Goal: Complete application form

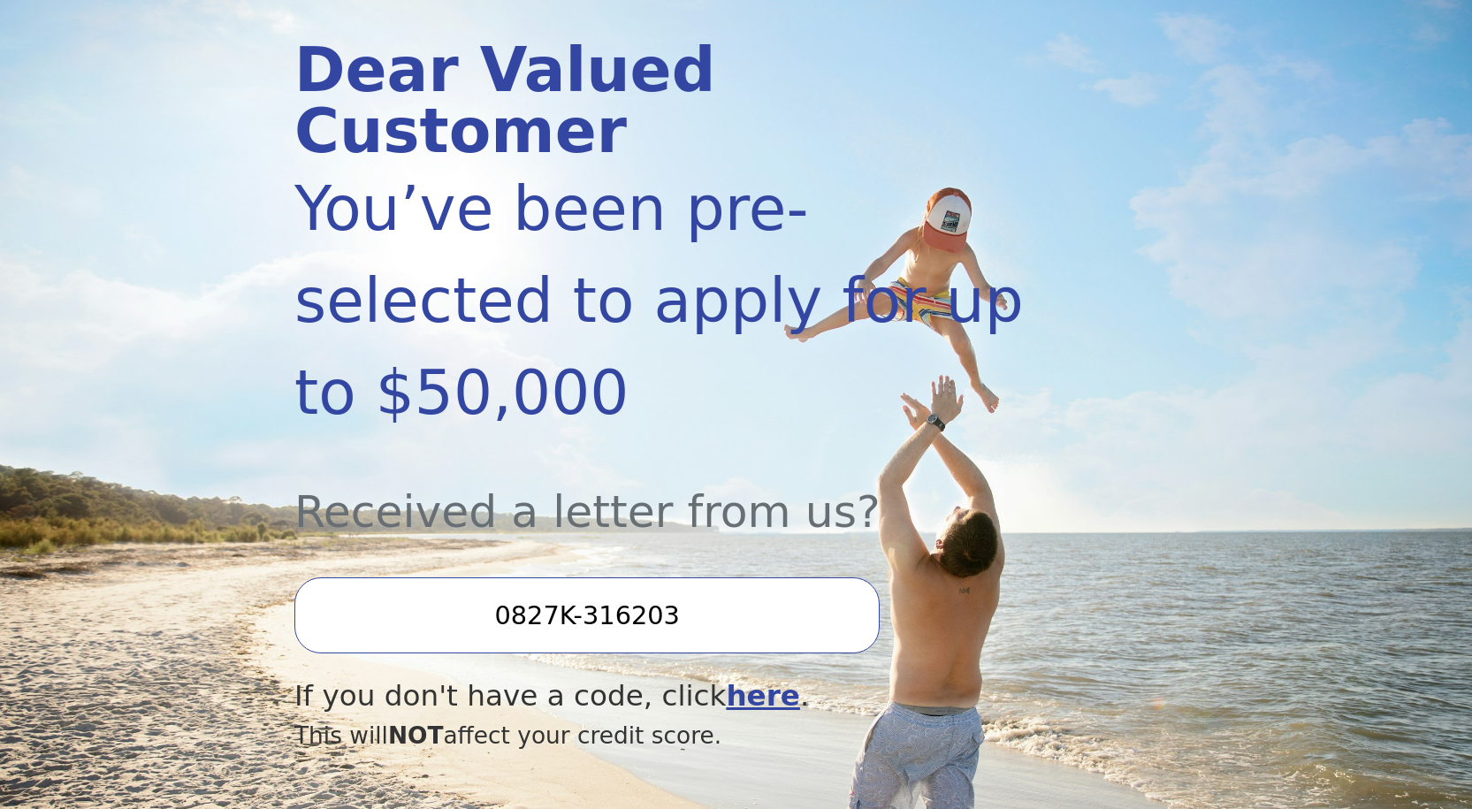
scroll to position [265, 0]
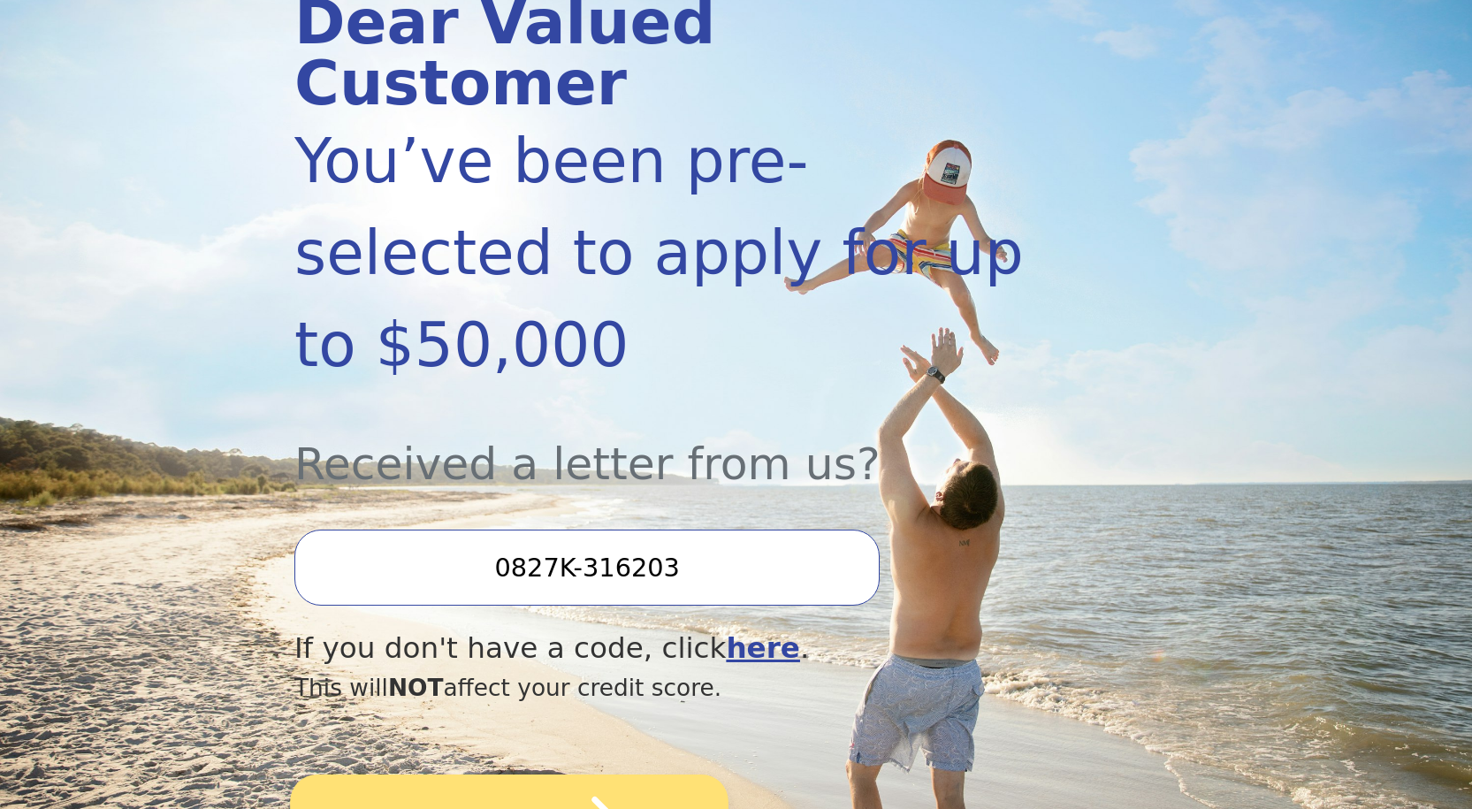
type input "0827K-316203"
click at [555, 775] on icon "submit" at bounding box center [579, 823] width 97 height 97
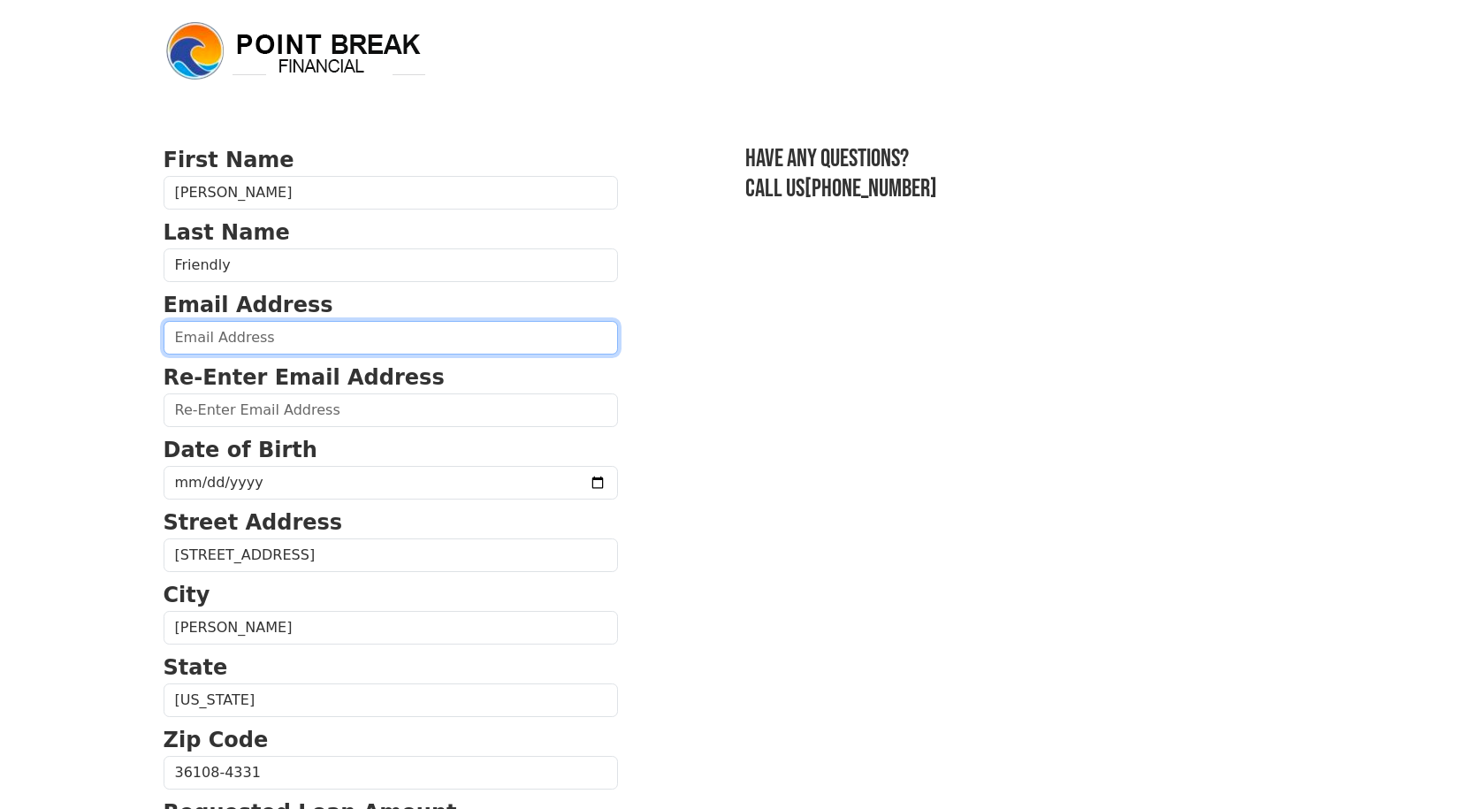
click at [221, 337] on input "email" at bounding box center [391, 338] width 454 height 34
type input "[EMAIL_ADDRESS][DOMAIN_NAME]"
type input "[PHONE_NUMBER]"
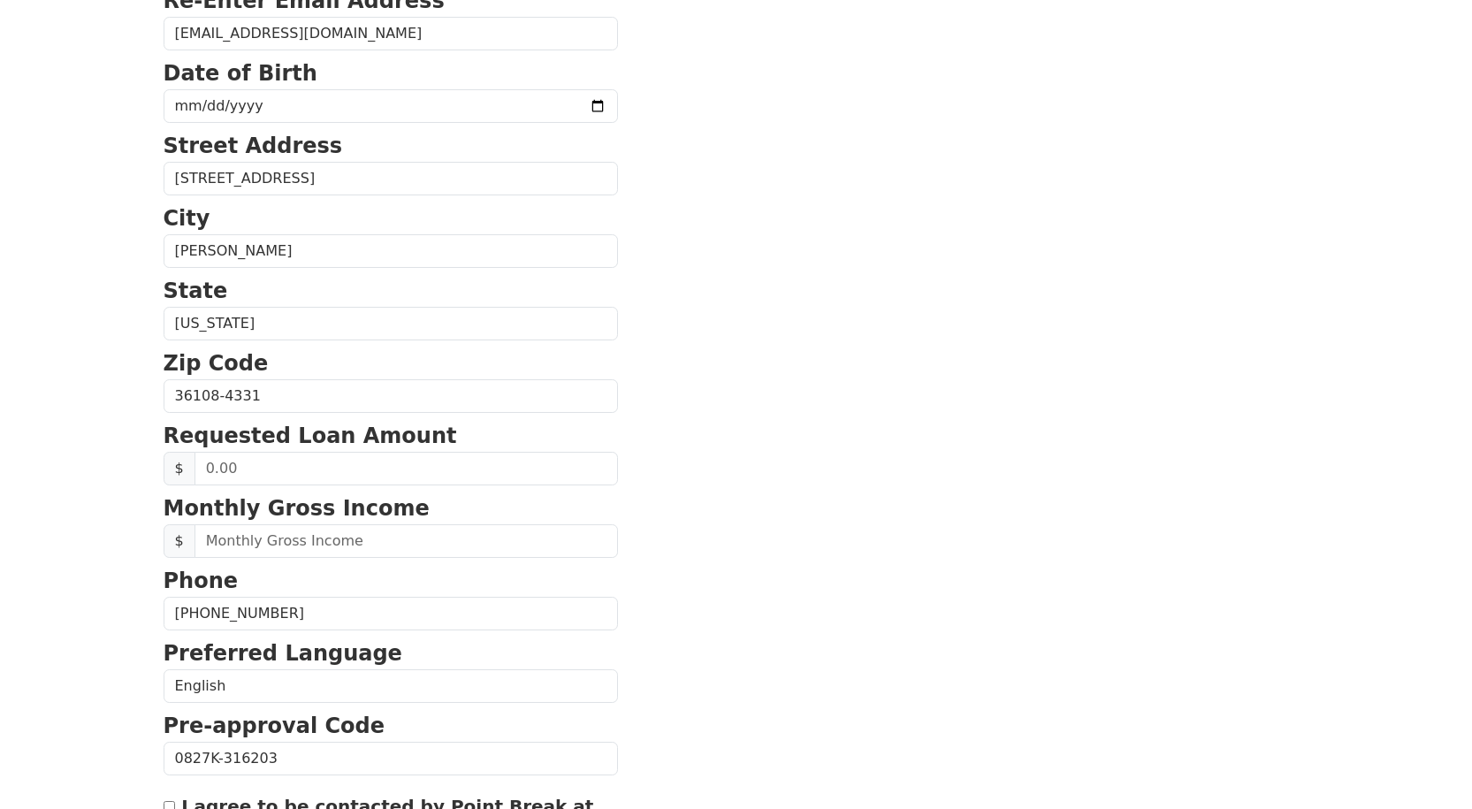
scroll to position [408, 0]
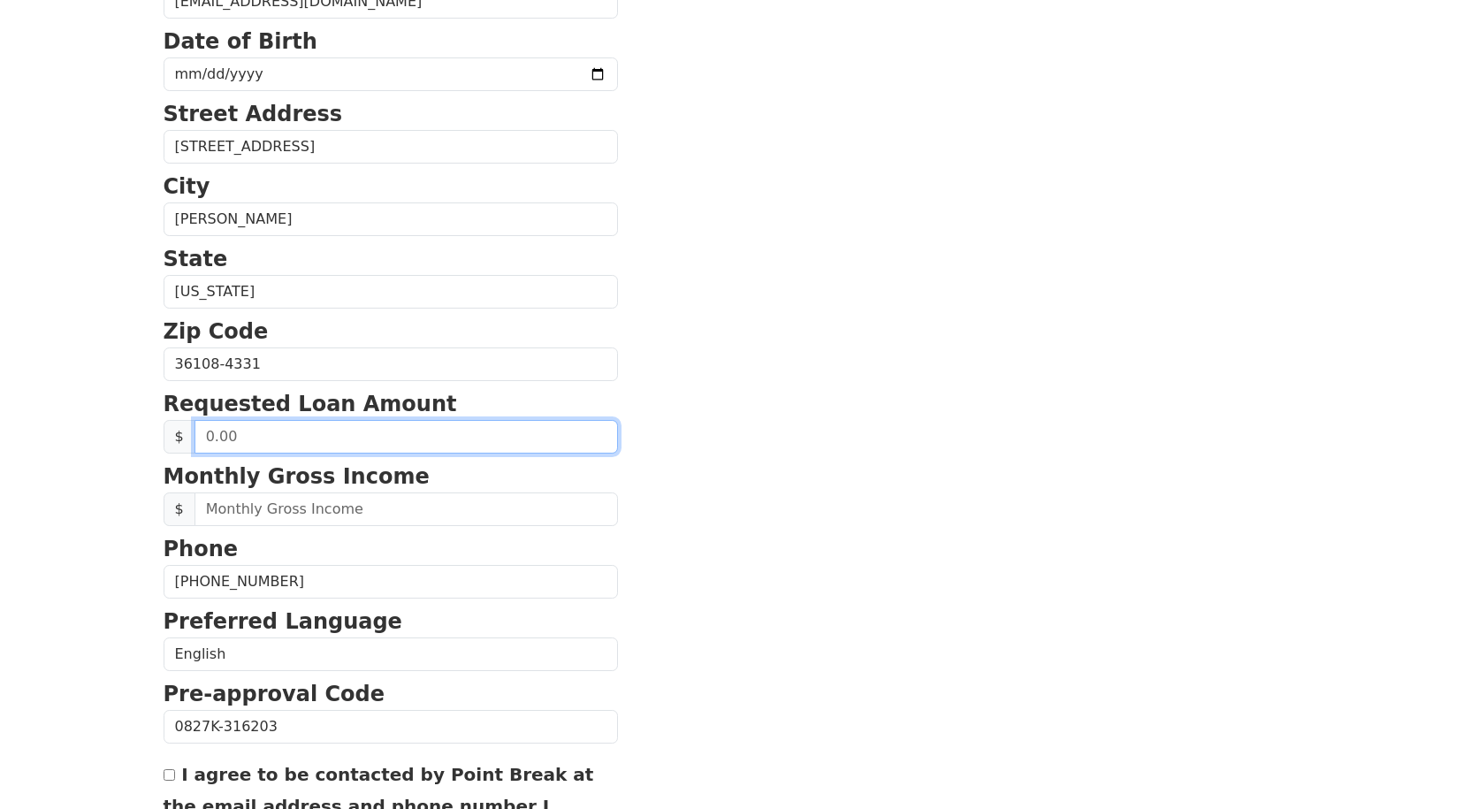
click at [253, 438] on input "text" at bounding box center [405, 437] width 423 height 34
click at [262, 445] on input "text" at bounding box center [405, 437] width 423 height 34
type input "15,000.00"
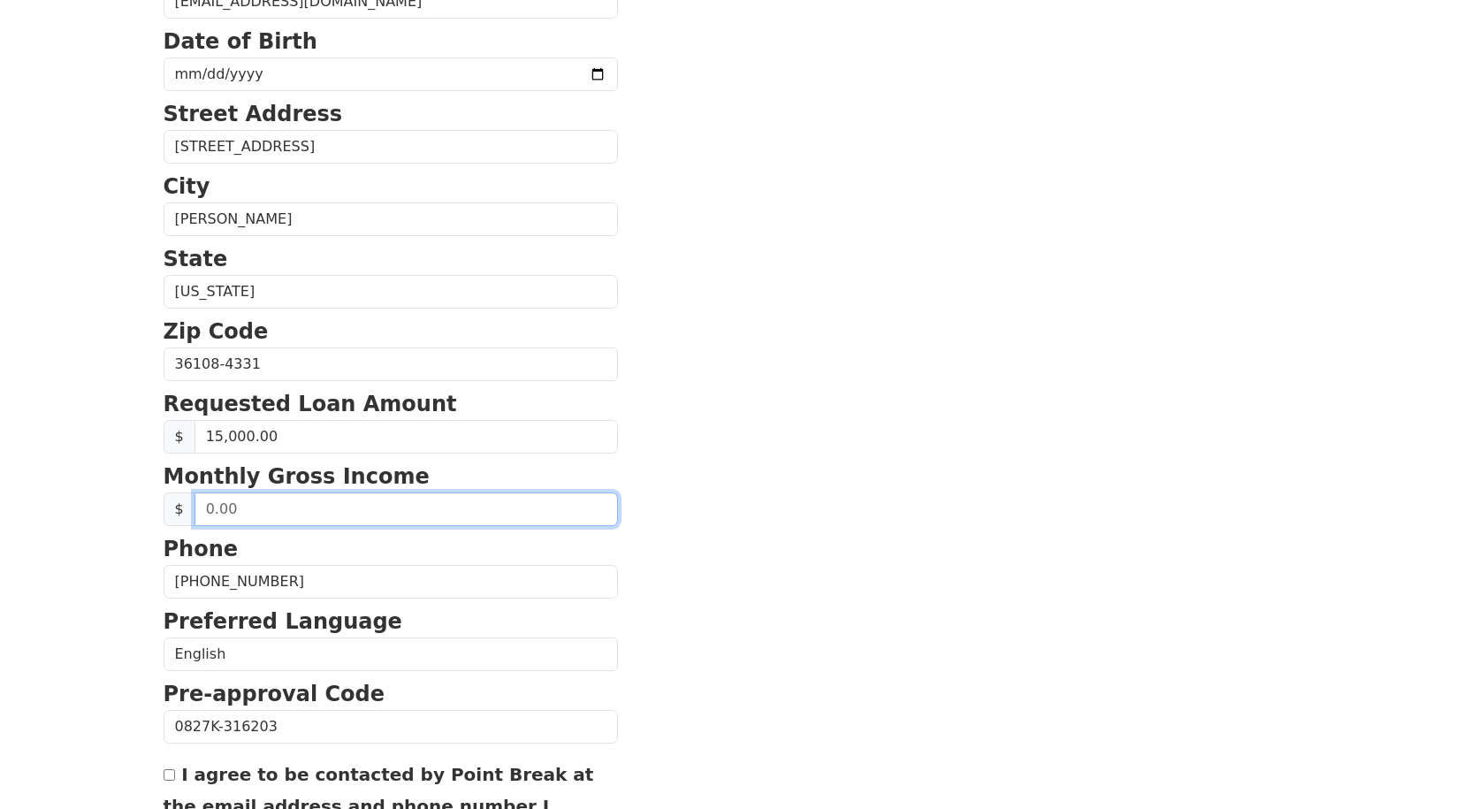
click at [258, 498] on input "text" at bounding box center [405, 509] width 423 height 34
type input "3,200.00"
click at [726, 535] on section "First Name Saundra Last Name Friendly Email Address saundram87@gmail.com Re-Ent…" at bounding box center [737, 366] width 1146 height 1261
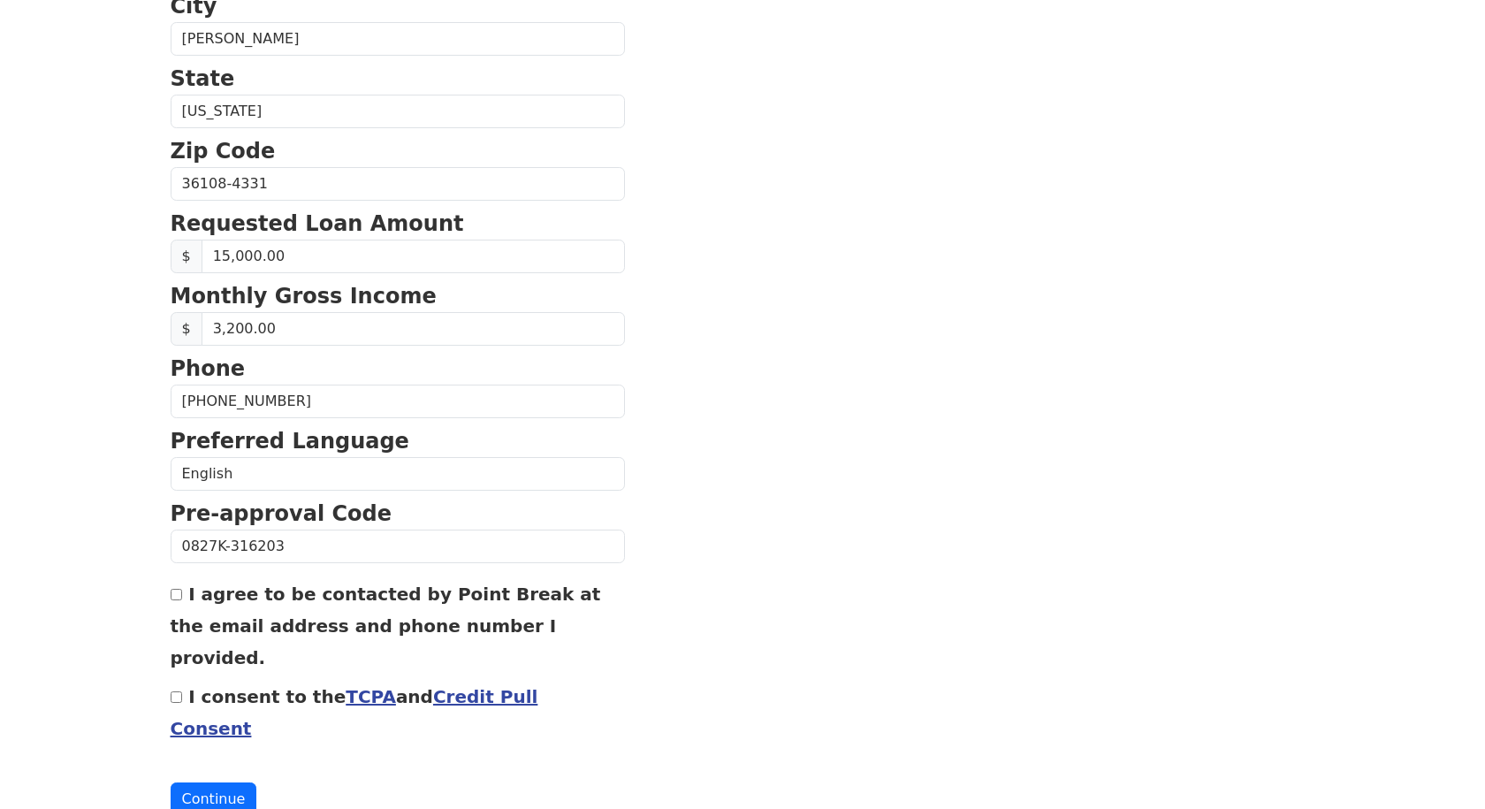
scroll to position [599, 0]
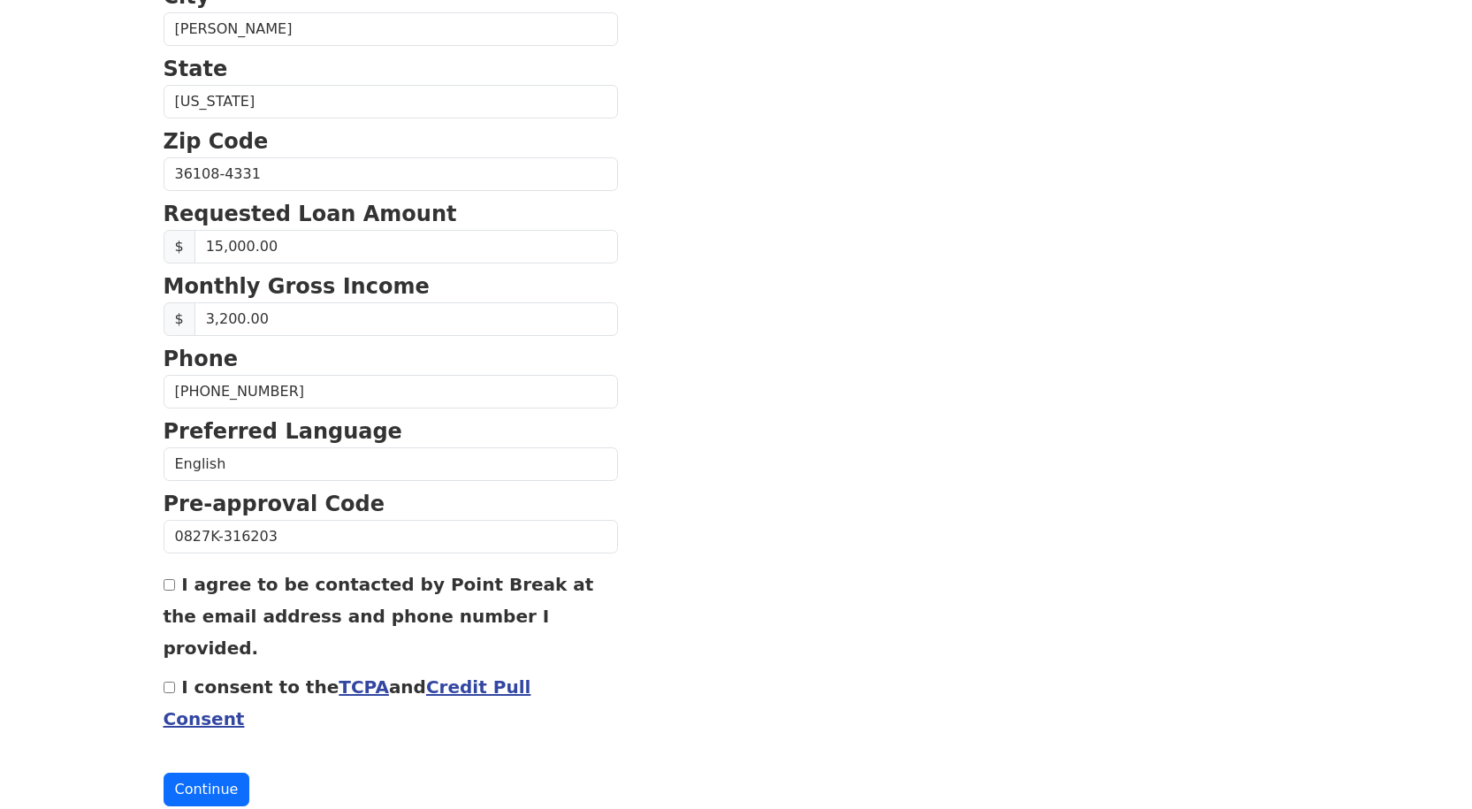
click at [165, 582] on input "I agree to be contacted by Point Break at the email address and phone number I …" at bounding box center [169, 584] width 11 height 11
click at [339, 676] on link "TCPA" at bounding box center [364, 686] width 50 height 21
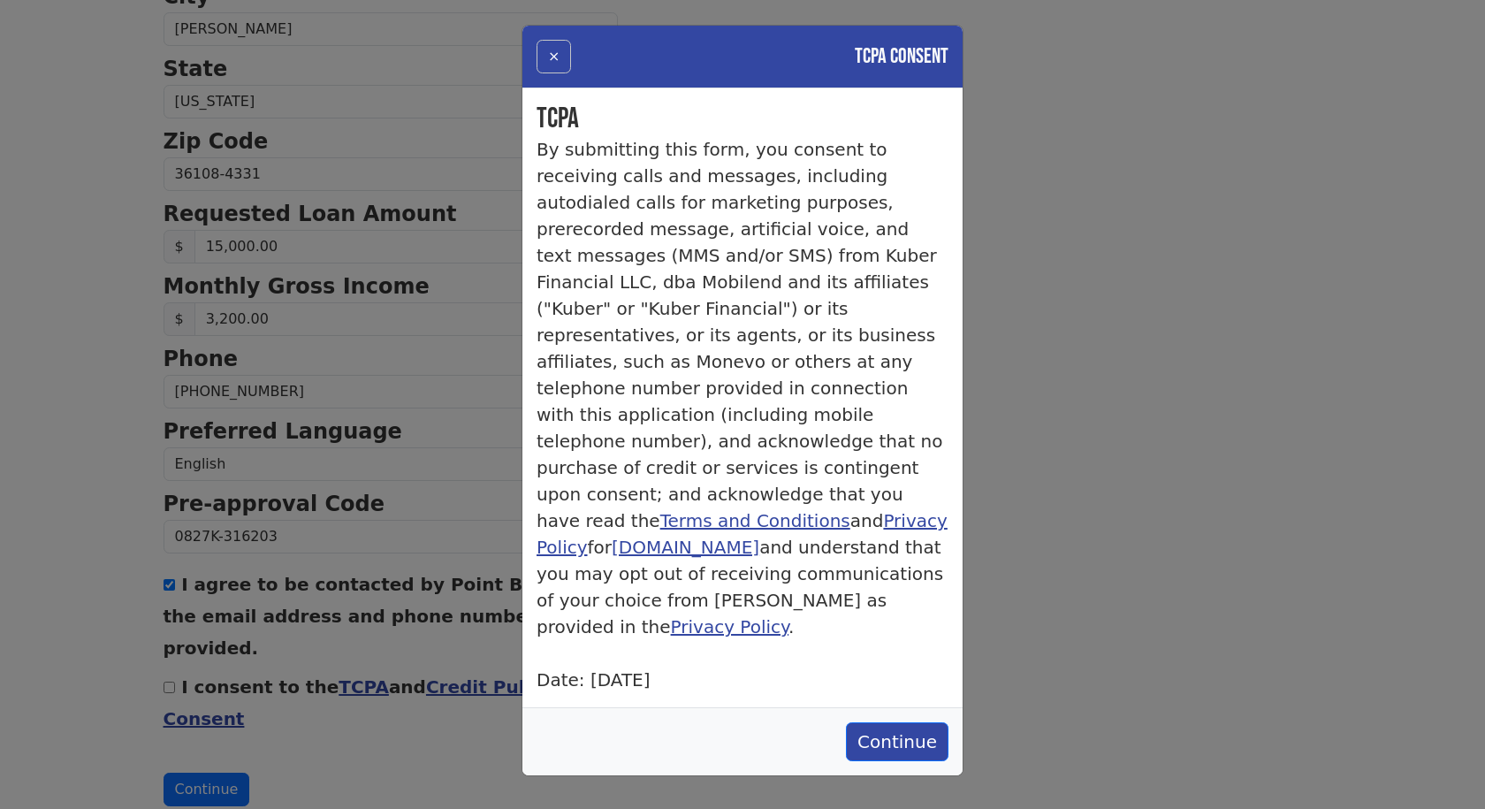
click at [551, 58] on button "×" at bounding box center [554, 57] width 34 height 34
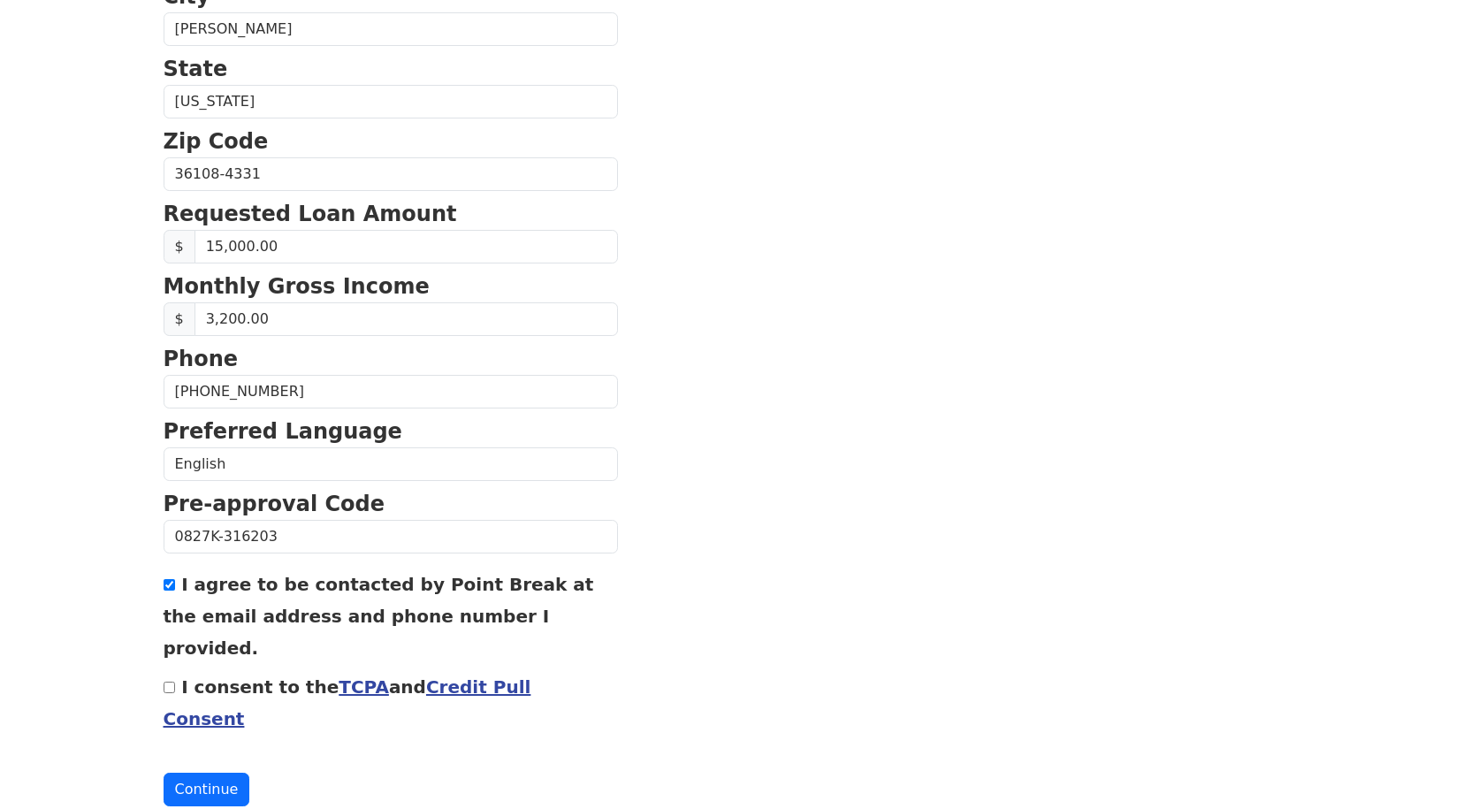
click at [172, 585] on input "I agree to be contacted by Point Break at the email address and phone number I …" at bounding box center [169, 584] width 11 height 11
click at [461, 676] on link "Credit Pull Consent" at bounding box center [348, 702] width 368 height 53
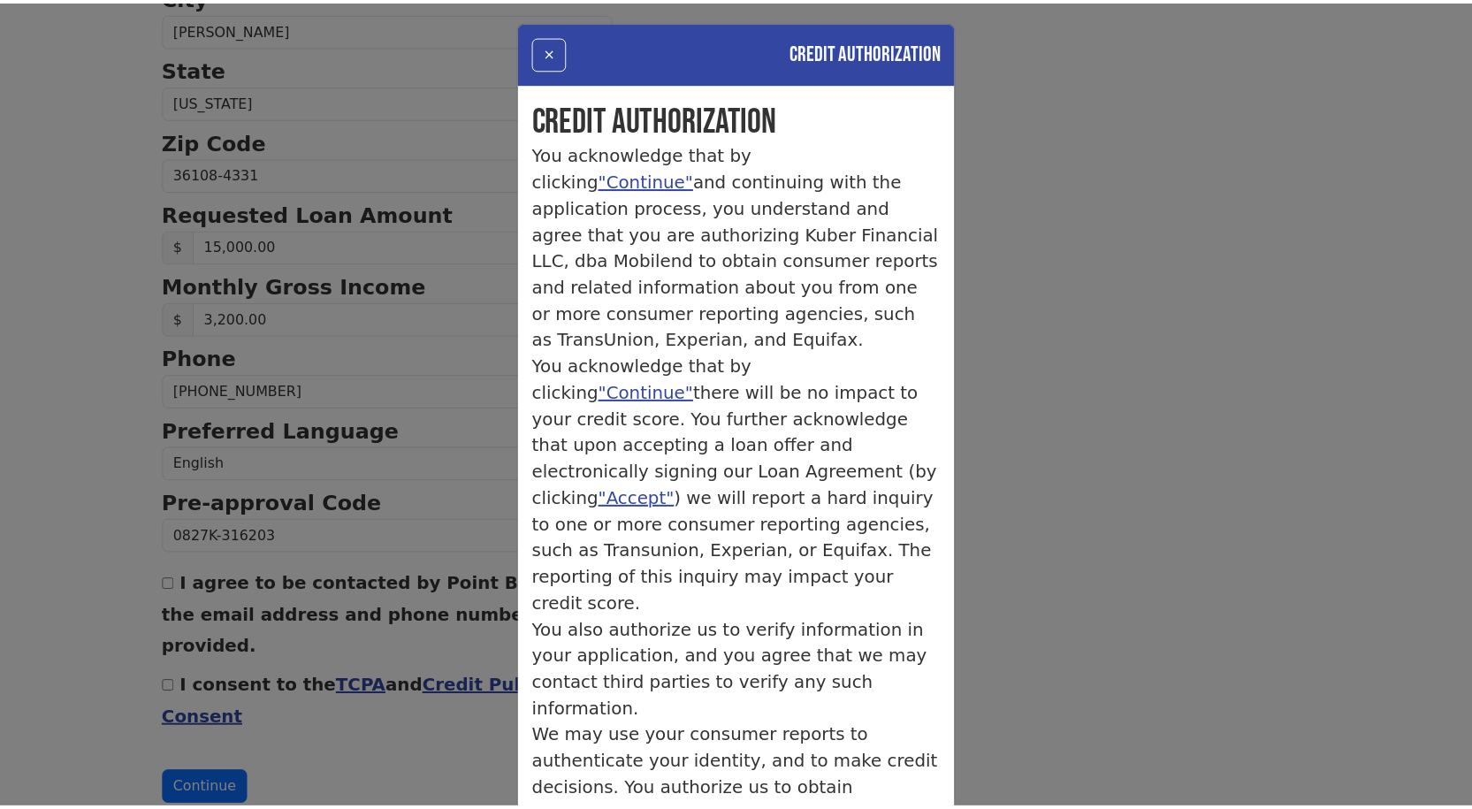
scroll to position [0, 0]
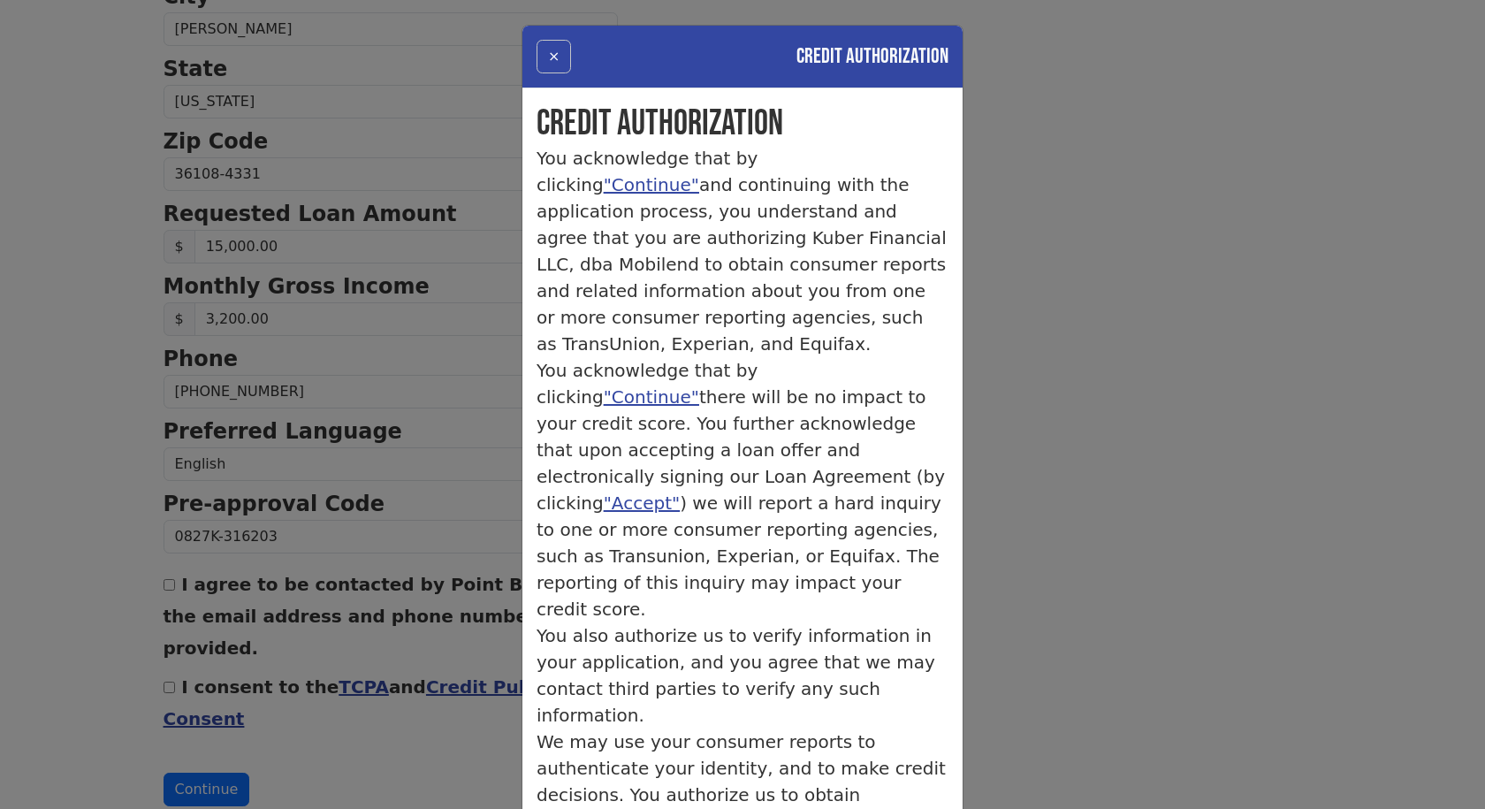
click at [549, 55] on button "×" at bounding box center [554, 57] width 34 height 34
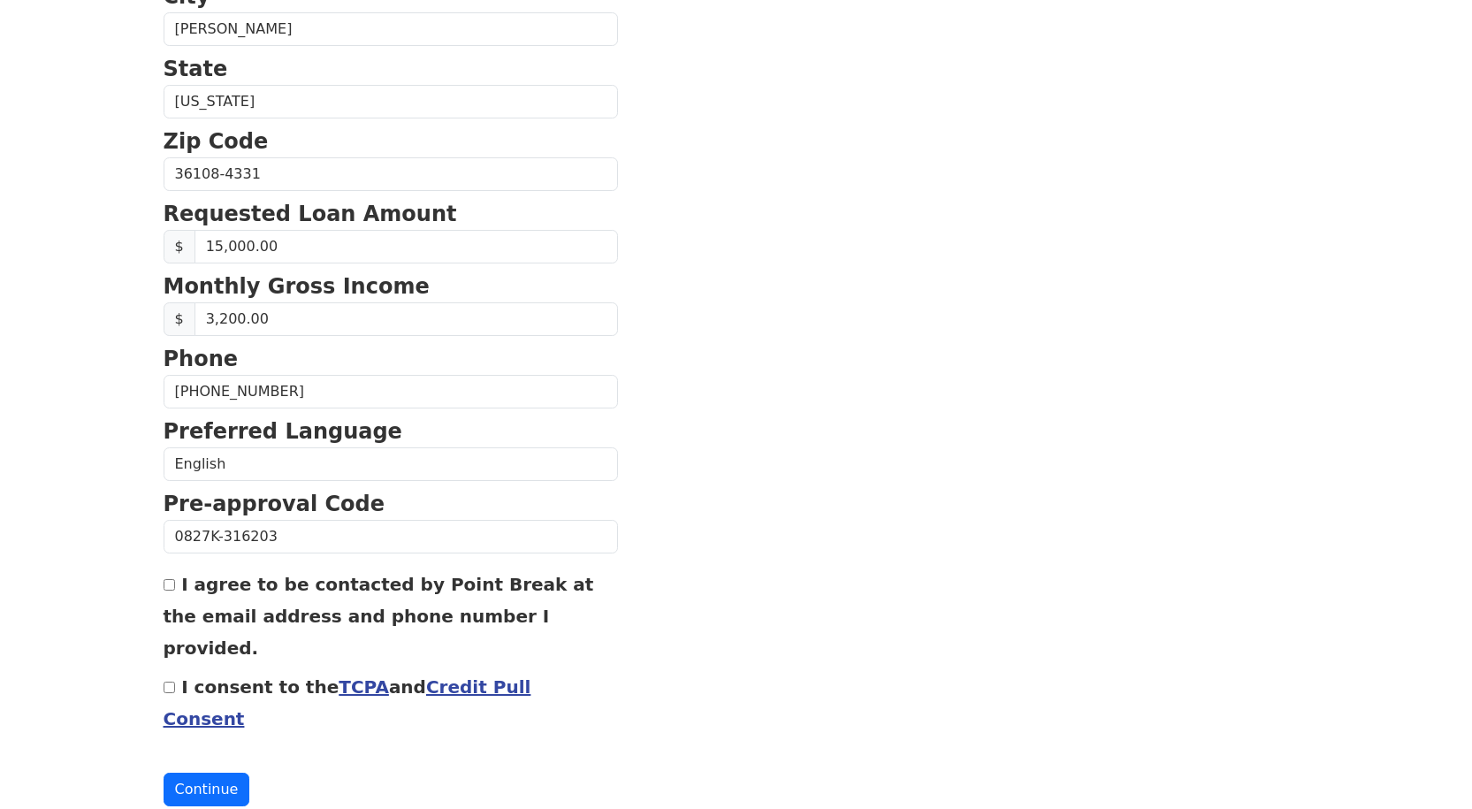
click at [173, 589] on input "I agree to be contacted by Point Break at the email address and phone number I …" at bounding box center [169, 584] width 11 height 11
checkbox input "true"
click at [174, 682] on input "I consent to the TCPA and Credit Pull Consent" at bounding box center [169, 687] width 11 height 11
checkbox input "true"
click at [223, 773] on button "Continue" at bounding box center [207, 790] width 87 height 34
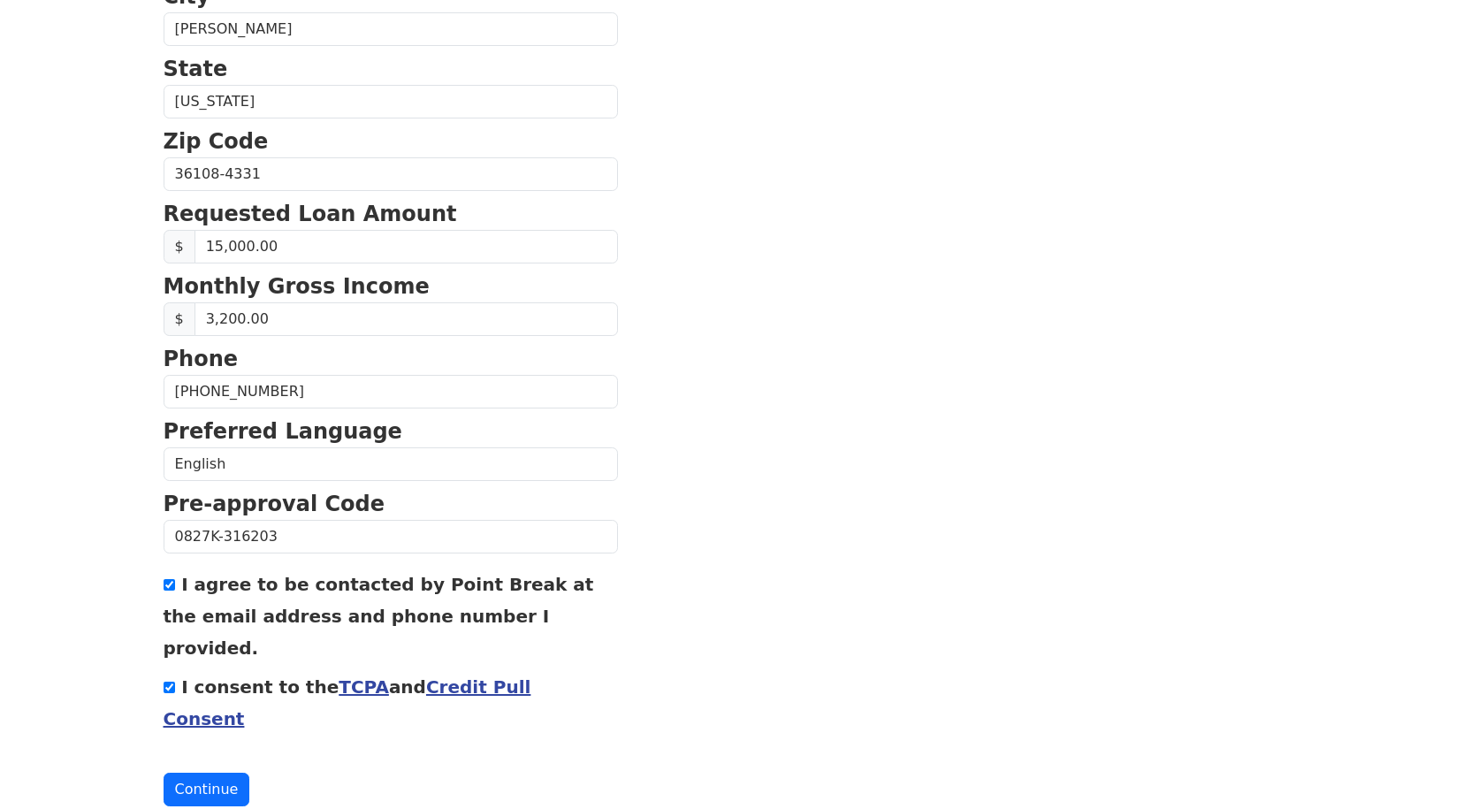
scroll to position [624, 0]
click at [202, 773] on button "Continue" at bounding box center [207, 790] width 87 height 34
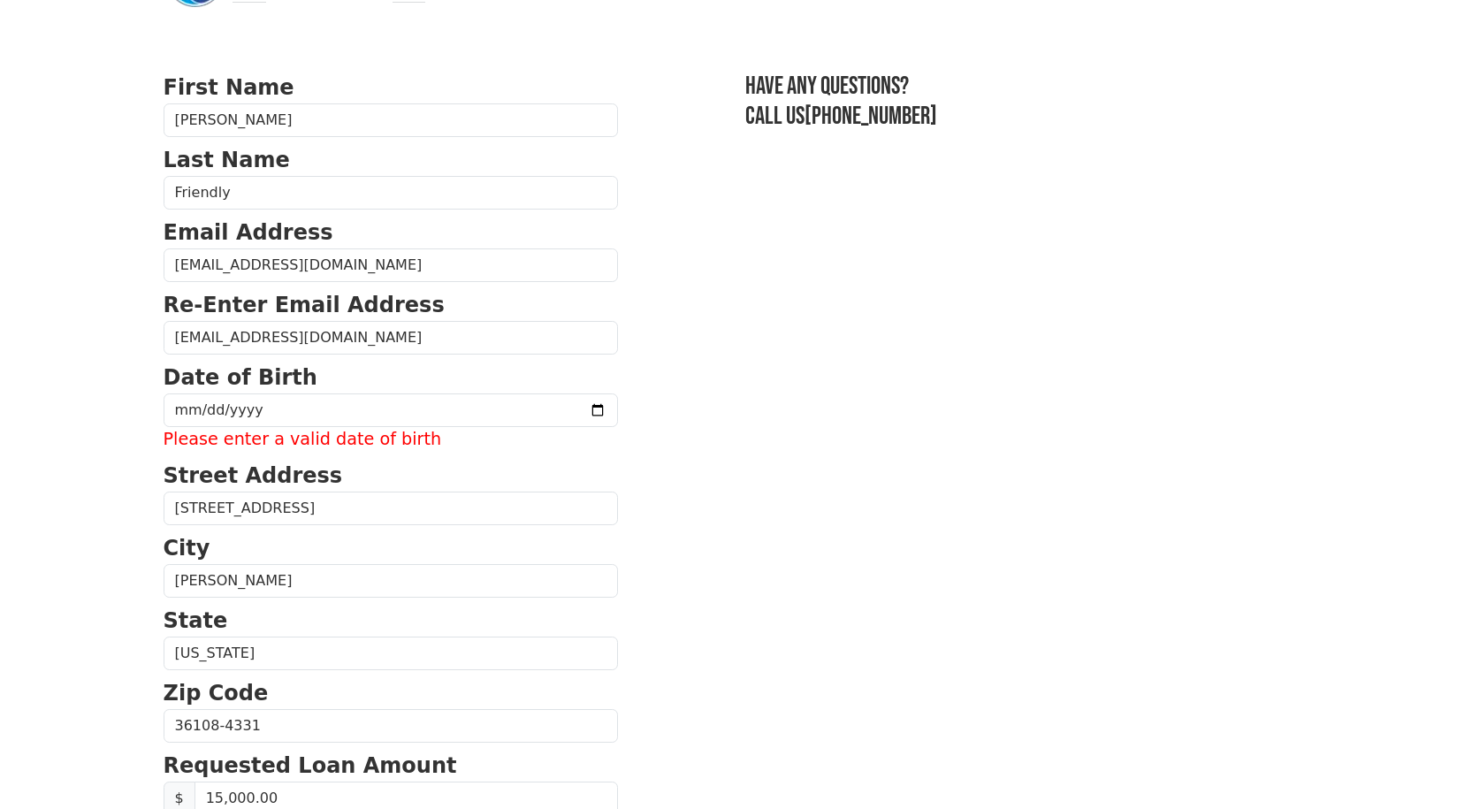
scroll to position [0, 0]
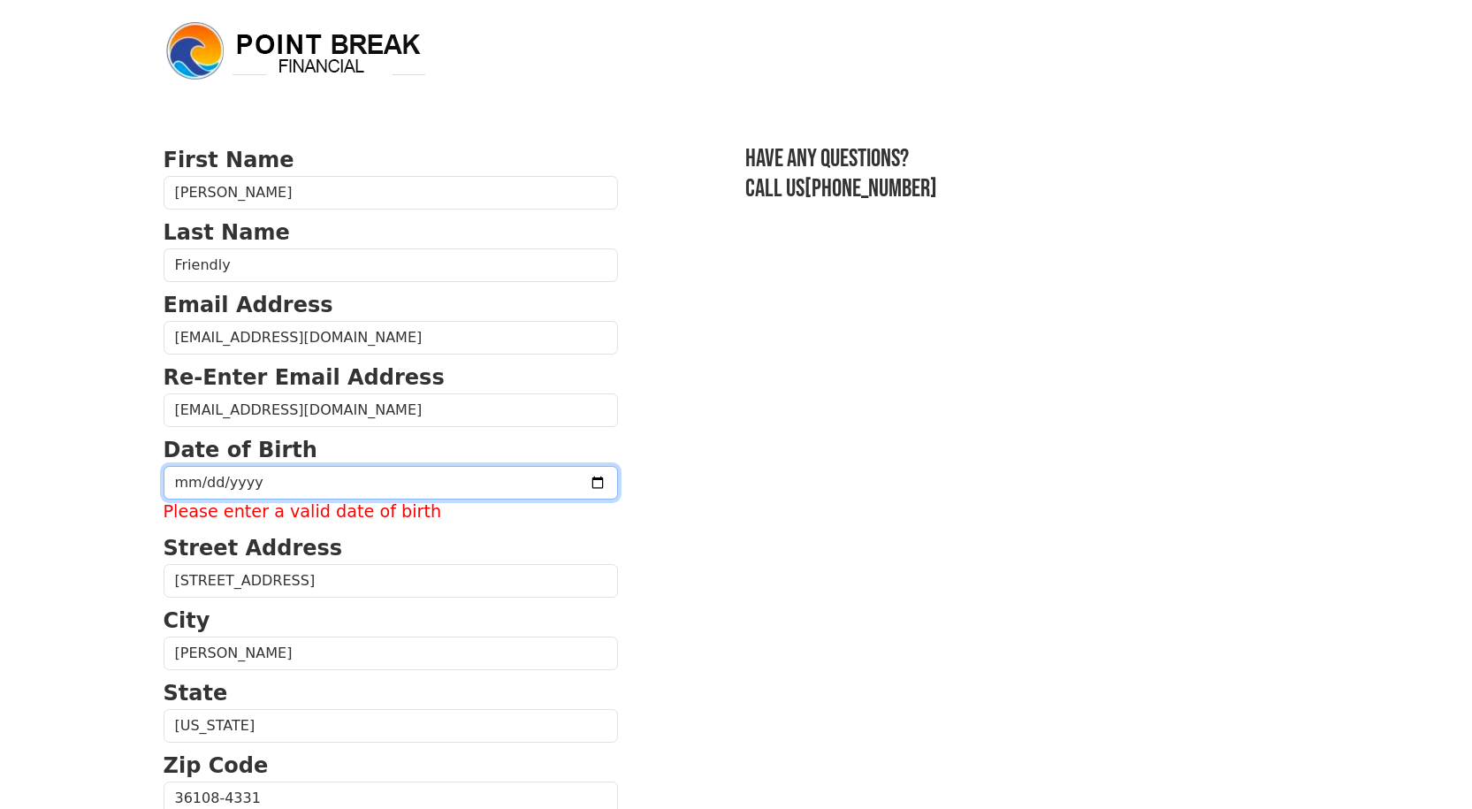
click at [200, 478] on input "date" at bounding box center [391, 483] width 454 height 34
type input "1959-08-31"
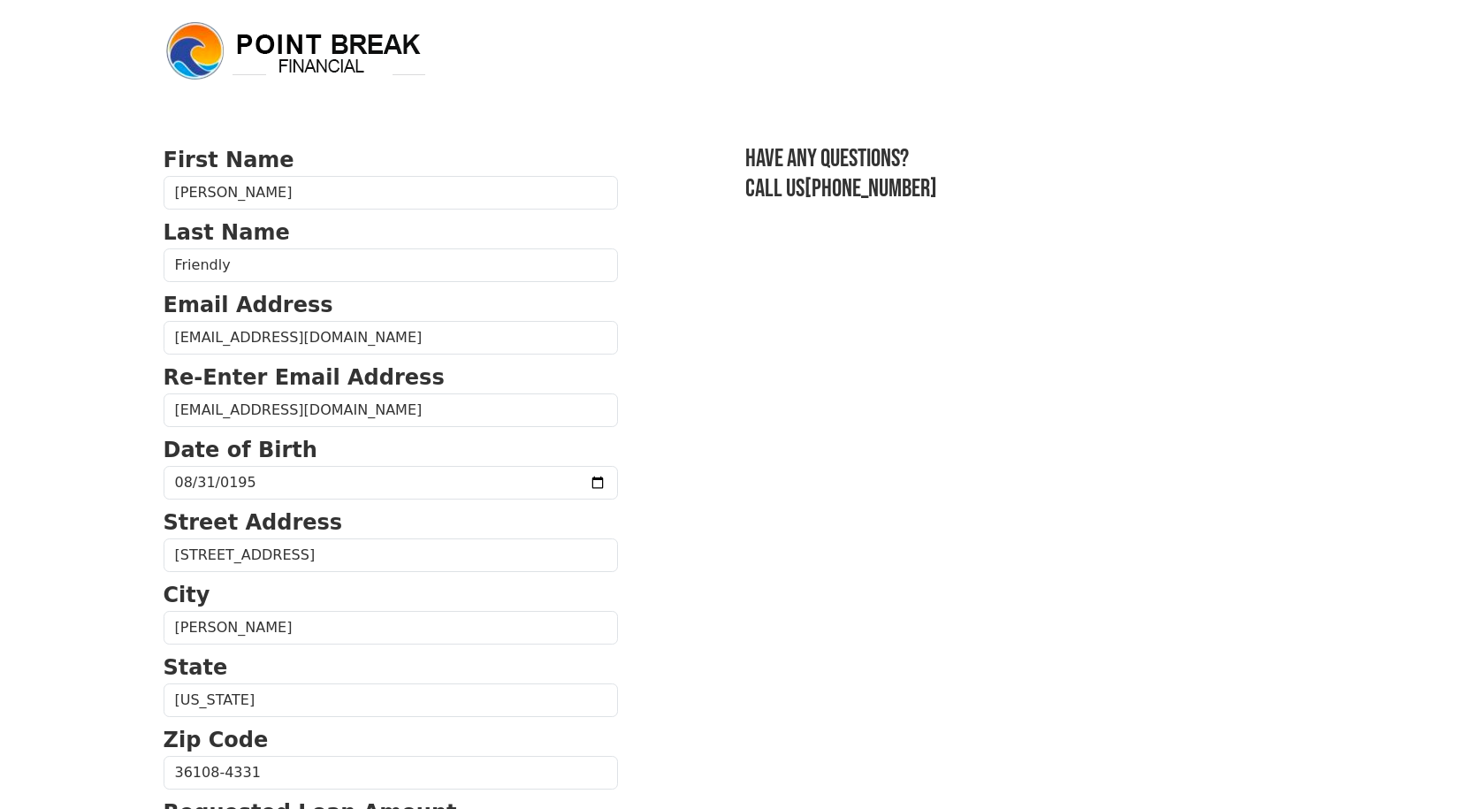
click at [649, 392] on section "First Name Saundra Last Name Friendly Email Address saundram87@gmail.com Re-Ent…" at bounding box center [737, 774] width 1146 height 1261
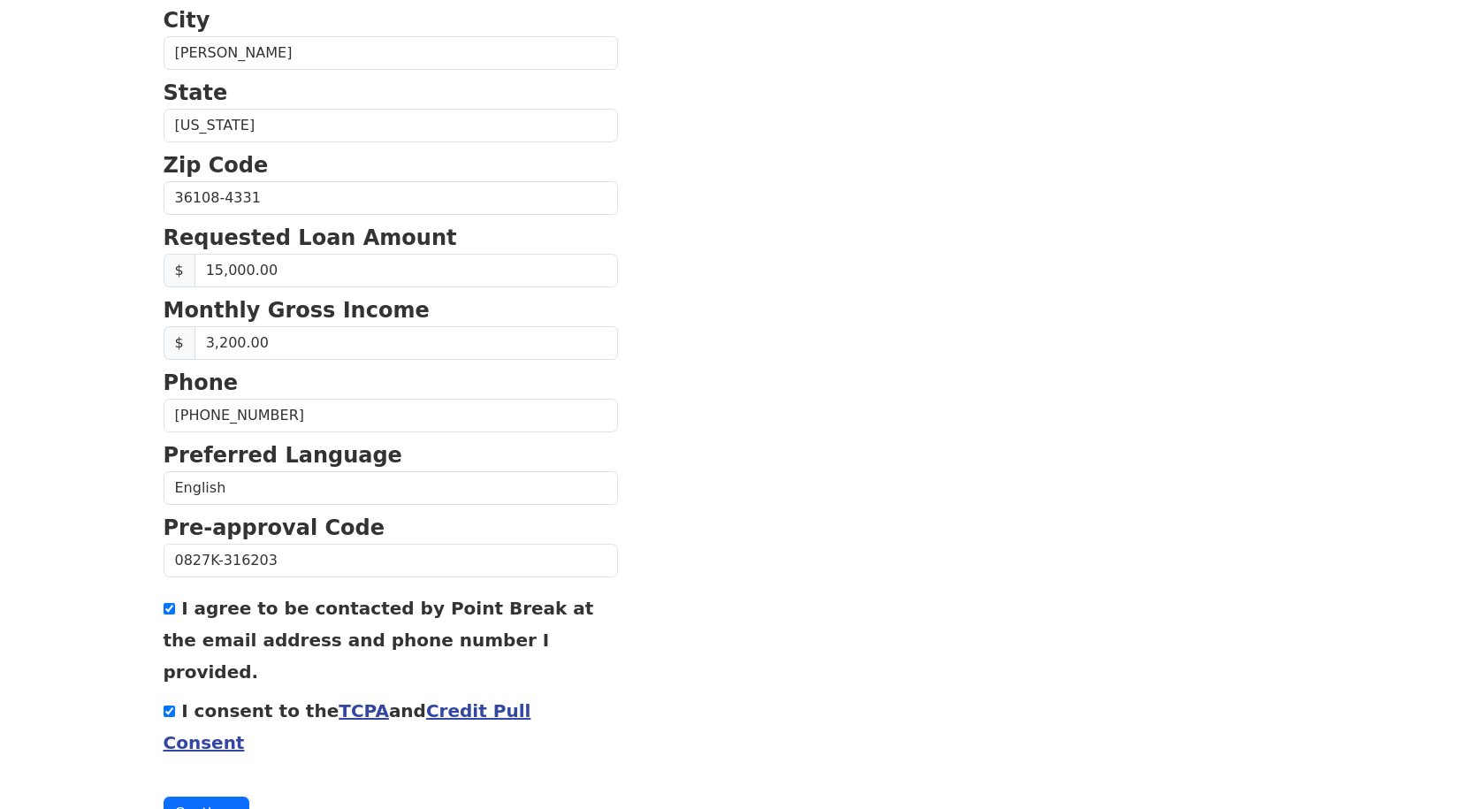
scroll to position [599, 0]
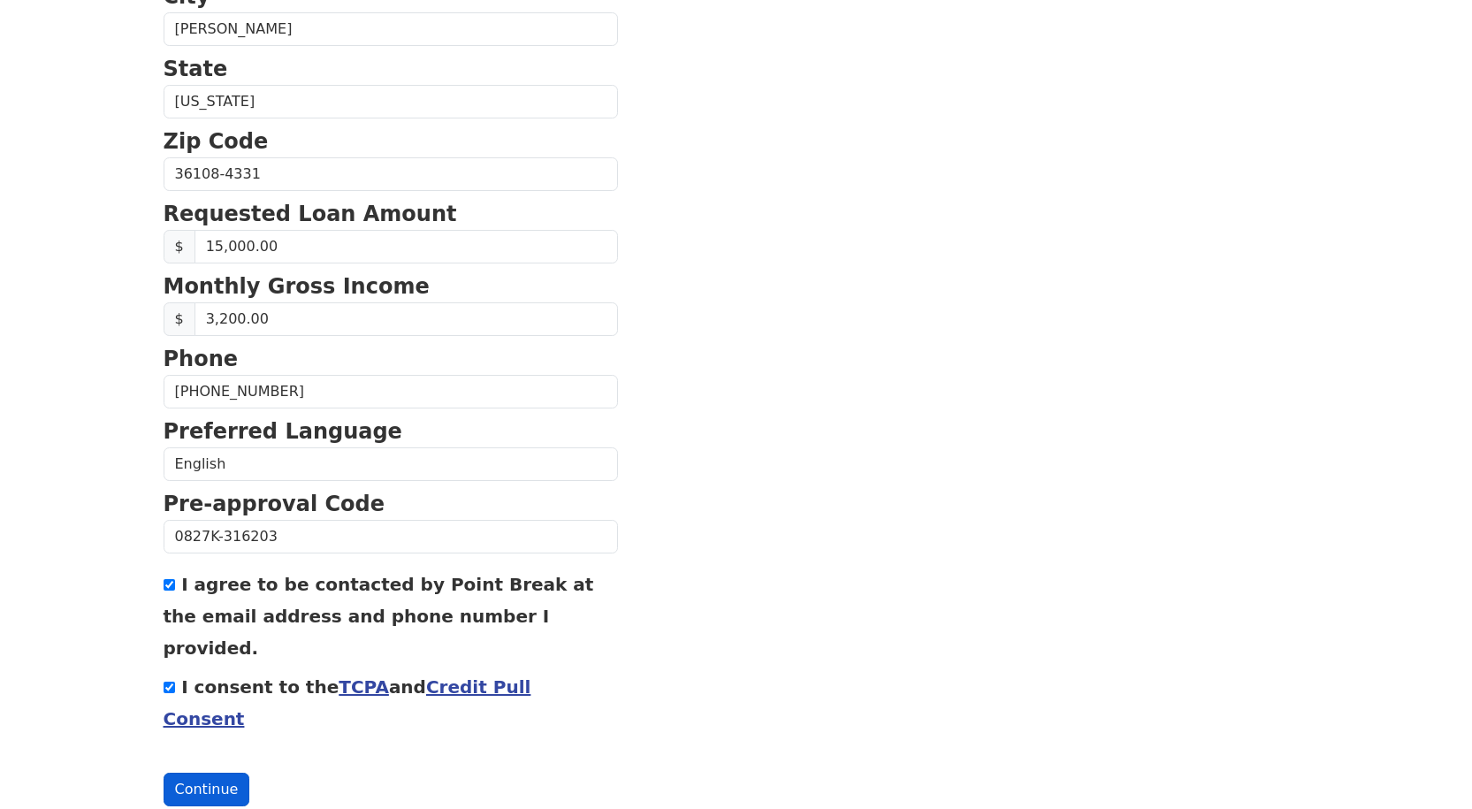
click at [203, 773] on button "Continue" at bounding box center [207, 790] width 87 height 34
